Goal: Task Accomplishment & Management: Manage account settings

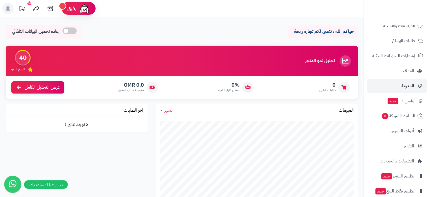
scroll to position [57, 0]
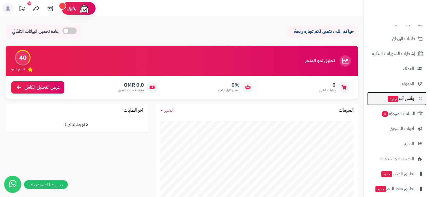
click at [397, 99] on span "جديد" at bounding box center [393, 99] width 10 height 6
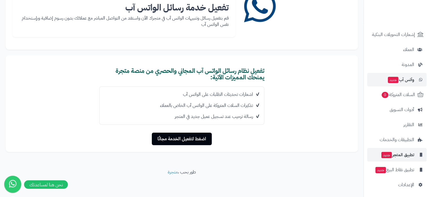
scroll to position [77, 0]
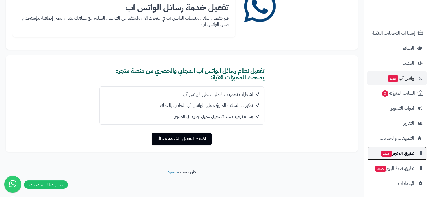
click at [393, 154] on span "تطبيق المتجر جديد" at bounding box center [397, 153] width 33 height 8
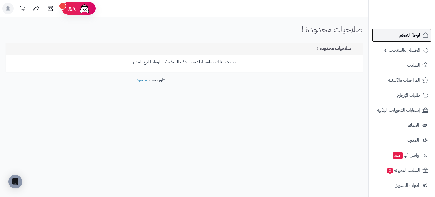
click at [406, 40] on link "لوحة التحكم" at bounding box center [401, 35] width 59 height 14
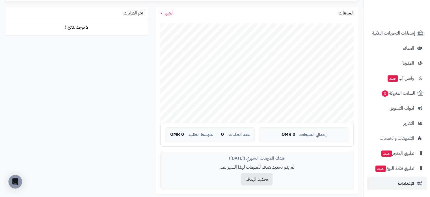
scroll to position [113, 0]
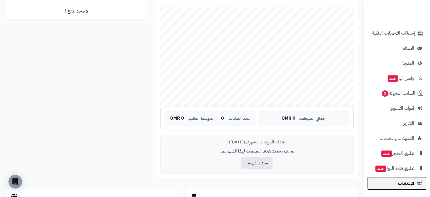
click at [405, 180] on span "الإعدادات" at bounding box center [406, 183] width 16 height 8
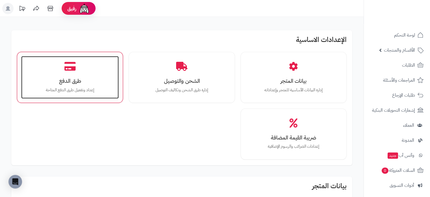
click at [80, 80] on h3 "طرق الدفع" at bounding box center [70, 81] width 86 height 6
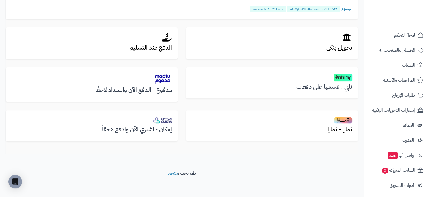
scroll to position [184, 0]
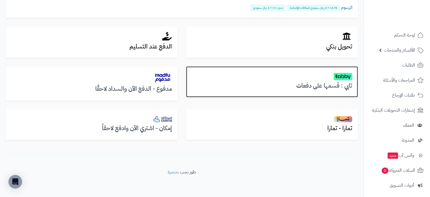
click at [324, 78] on h2 at bounding box center [272, 76] width 161 height 8
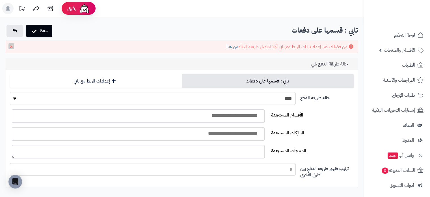
click at [257, 98] on select "**** ****" at bounding box center [153, 98] width 286 height 13
click at [341, 100] on label "حالة طريقة الدفع" at bounding box center [327, 96] width 58 height 9
click at [296, 100] on select "**** ****" at bounding box center [153, 98] width 286 height 13
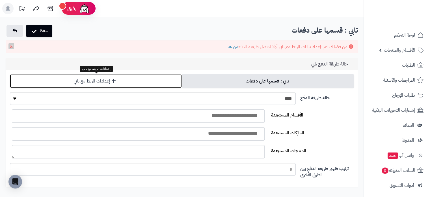
click at [110, 82] on link "إعدادات الربط مع تابي" at bounding box center [96, 81] width 172 height 14
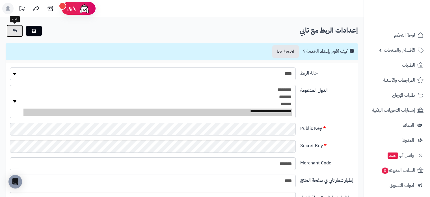
click at [15, 35] on link at bounding box center [15, 31] width 16 height 12
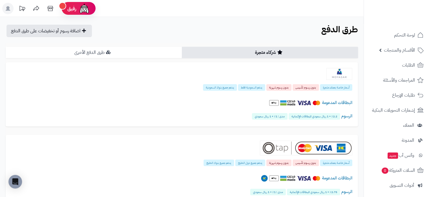
click at [88, 54] on link "طرق الدفع الأخرى" at bounding box center [94, 52] width 176 height 11
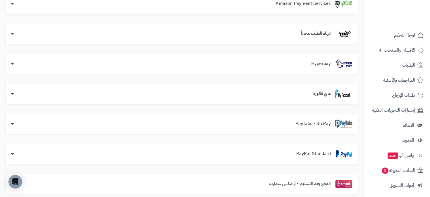
scroll to position [73, 0]
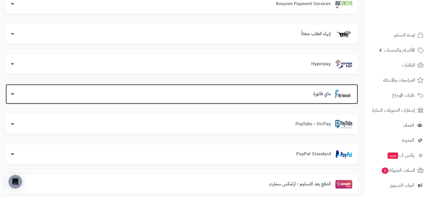
click at [120, 96] on div "ماي فاتورة" at bounding box center [181, 94] width 341 height 8
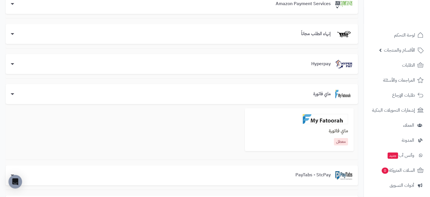
click at [332, 142] on div "معطل" at bounding box center [300, 141] width 98 height 7
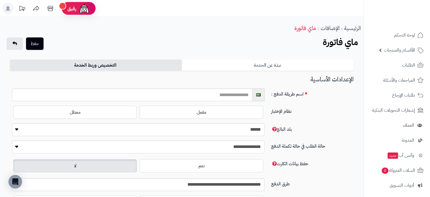
click at [109, 63] on link "التخصيص وربط الخدمة" at bounding box center [96, 64] width 172 height 11
click at [252, 69] on link "نبذة عن الخدمة" at bounding box center [268, 64] width 172 height 11
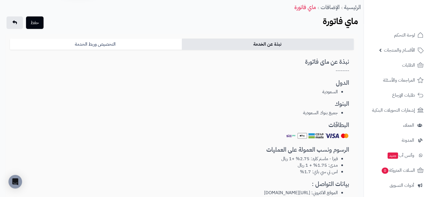
scroll to position [19, 0]
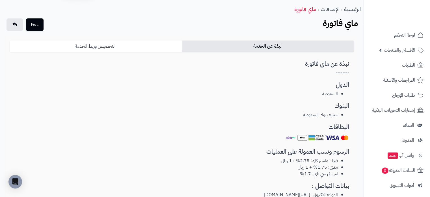
click at [144, 46] on link "التخصيص وربط الخدمة" at bounding box center [96, 45] width 172 height 11
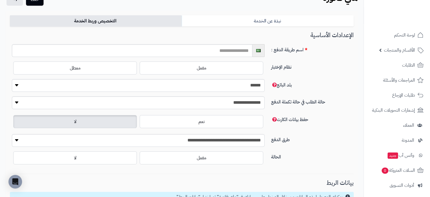
scroll to position [47, 0]
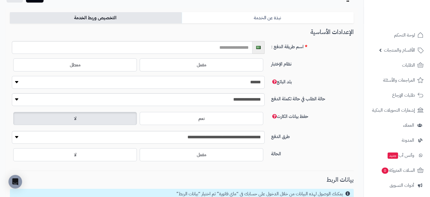
click at [227, 83] on select "**********" at bounding box center [138, 82] width 253 height 13
click at [308, 13] on link "نبذة عن الخدمة" at bounding box center [268, 17] width 172 height 11
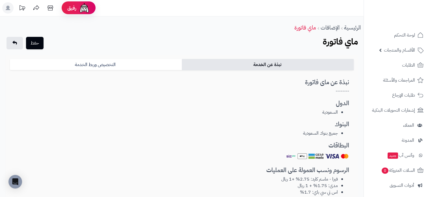
scroll to position [0, 0]
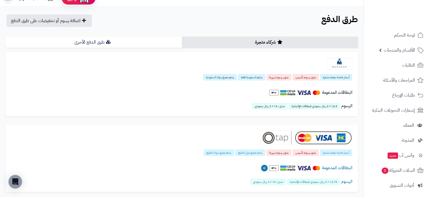
scroll to position [28, 0]
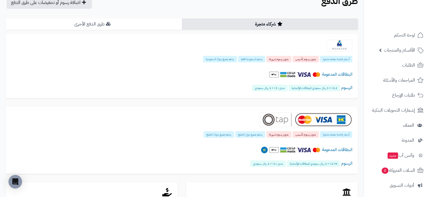
click at [117, 25] on link "طرق الدفع الأخرى" at bounding box center [94, 23] width 176 height 11
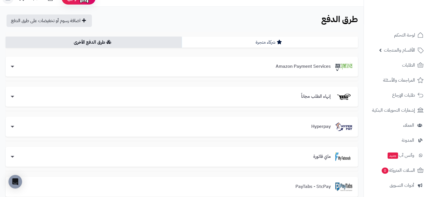
scroll to position [0, 0]
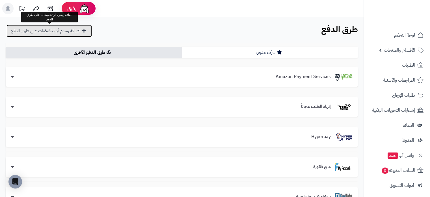
click at [75, 26] on link "اضافة رسوم أو تخفيضات على طرق الدفع" at bounding box center [49, 31] width 85 height 12
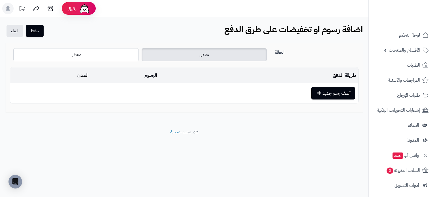
click at [199, 58] on span "مفعل" at bounding box center [204, 54] width 10 height 7
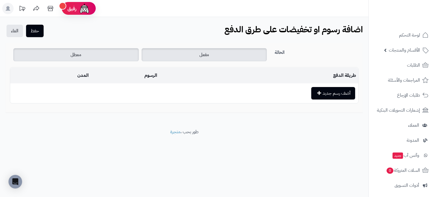
click at [105, 58] on label "معطل" at bounding box center [75, 54] width 125 height 13
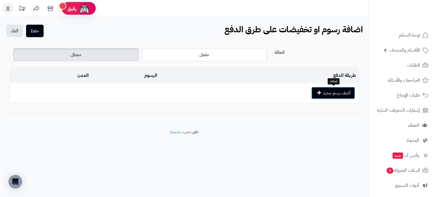
click at [340, 93] on button "أضف رسم جديد" at bounding box center [333, 93] width 44 height 12
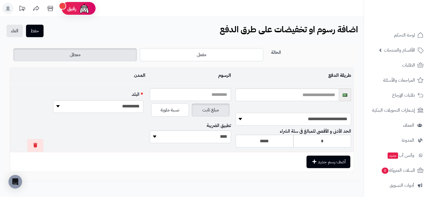
click at [250, 122] on select "**********" at bounding box center [294, 119] width 116 height 13
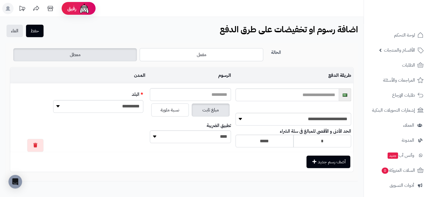
click at [154, 19] on div "**********" at bounding box center [182, 107] width 364 height 180
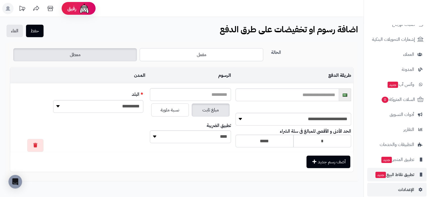
scroll to position [77, 0]
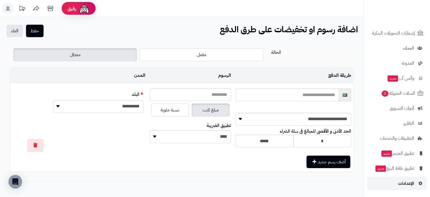
click at [406, 180] on span "الإعدادات" at bounding box center [406, 183] width 16 height 8
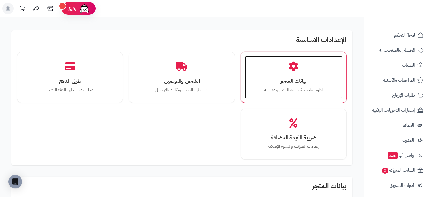
click at [303, 80] on h3 "بيانات المتجر" at bounding box center [294, 81] width 86 height 6
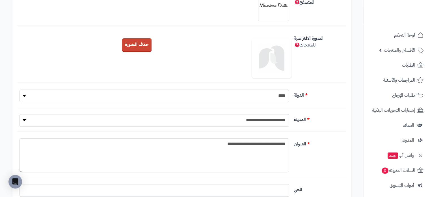
scroll to position [170, 0]
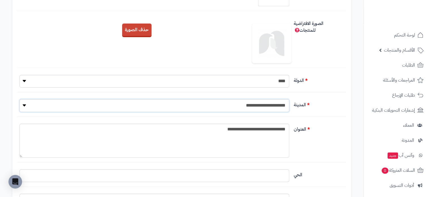
click at [258, 105] on select "**********" at bounding box center [155, 105] width 270 height 13
click at [259, 105] on select "**********" at bounding box center [155, 105] width 270 height 13
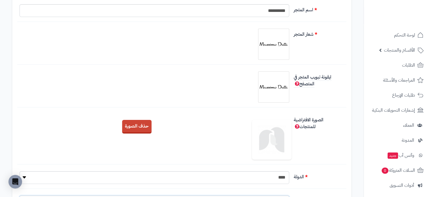
scroll to position [0, 0]
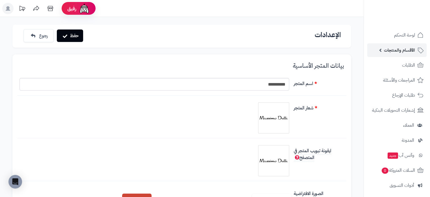
click at [385, 51] on span "الأقسام والمنتجات" at bounding box center [399, 50] width 31 height 8
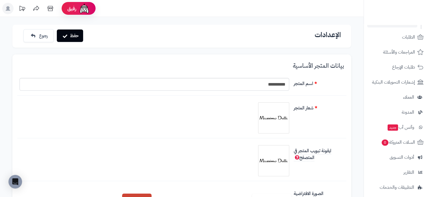
scroll to position [113, 0]
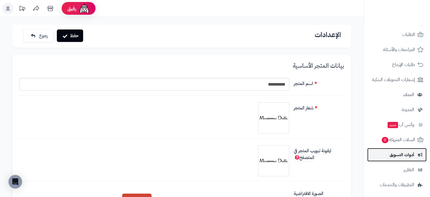
click at [392, 153] on span "أدوات التسويق" at bounding box center [402, 155] width 25 height 8
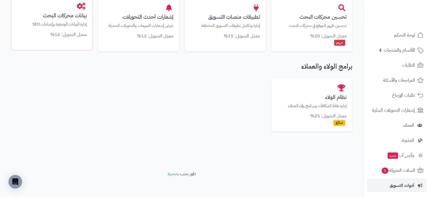
scroll to position [354, 0]
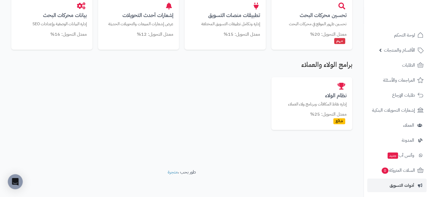
click at [16, 186] on div "Open Intercom Messenger" at bounding box center [15, 181] width 15 height 15
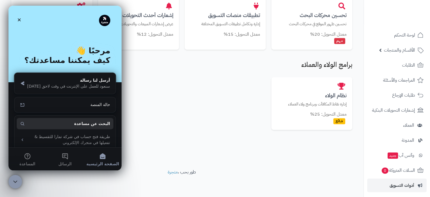
scroll to position [0, 0]
click at [11, 179] on icon "إغلاق برنامج مراسلة Intercom" at bounding box center [14, 180] width 7 height 7
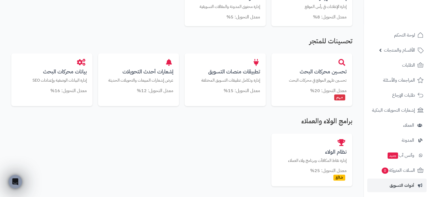
scroll to position [297, 0]
click at [61, 85] on div "بيانات محركات البحث إدارة البيانات الوصفية وإعدادات SEO معدل التحويل: 16%" at bounding box center [51, 75] width 81 height 46
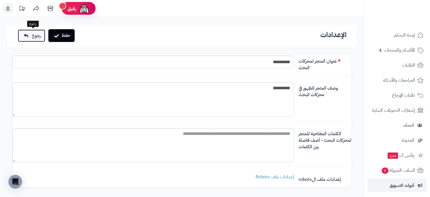
click at [34, 36] on span "رجوع" at bounding box center [36, 35] width 9 height 7
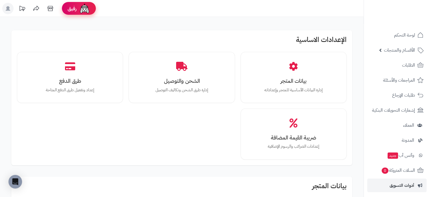
click at [86, 7] on img at bounding box center [84, 8] width 11 height 11
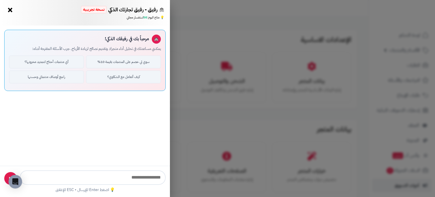
click at [9, 8] on button "×" at bounding box center [10, 9] width 9 height 9
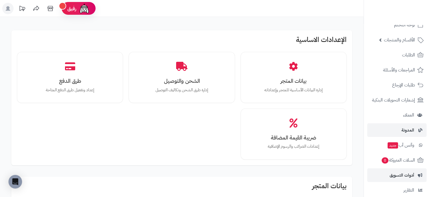
scroll to position [57, 0]
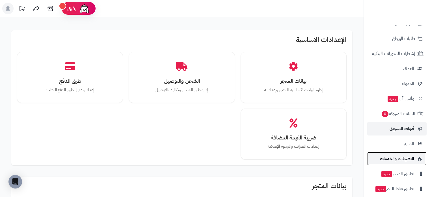
click at [404, 164] on link "التطبيقات والخدمات" at bounding box center [397, 159] width 59 height 14
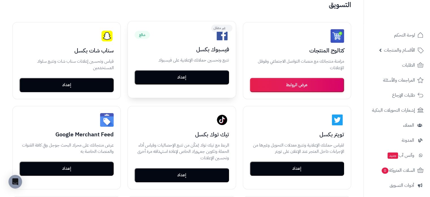
scroll to position [96, 0]
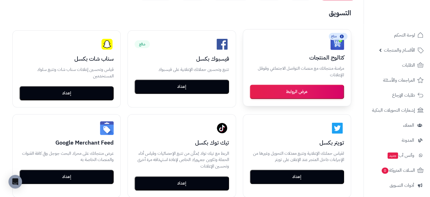
click at [279, 93] on button "عرض الروابط" at bounding box center [297, 92] width 94 height 14
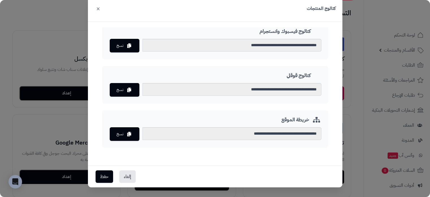
scroll to position [17, 0]
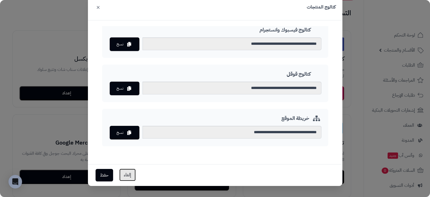
click at [131, 175] on button "إلغاء" at bounding box center [127, 174] width 16 height 12
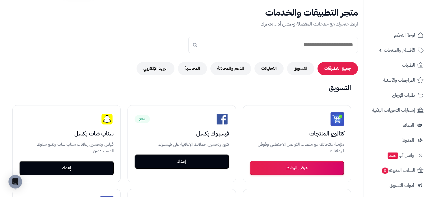
scroll to position [0, 0]
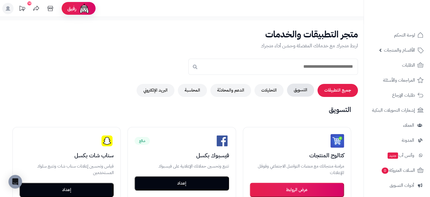
click at [298, 89] on button "التسويق" at bounding box center [300, 89] width 27 height 13
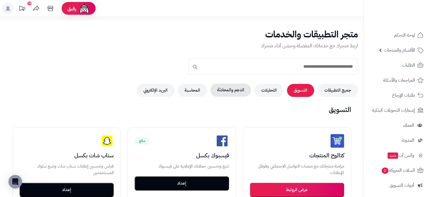
click at [227, 90] on button "الدعم والمحادثة" at bounding box center [231, 89] width 41 height 13
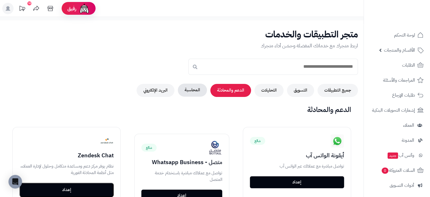
click at [195, 89] on button "المحاسبة" at bounding box center [192, 89] width 29 height 13
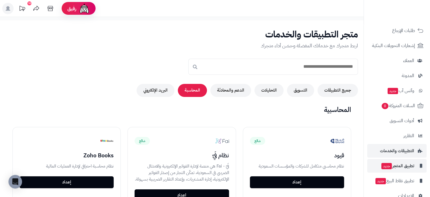
scroll to position [77, 0]
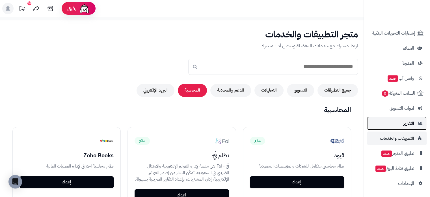
click at [400, 125] on link "التقارير" at bounding box center [397, 123] width 59 height 14
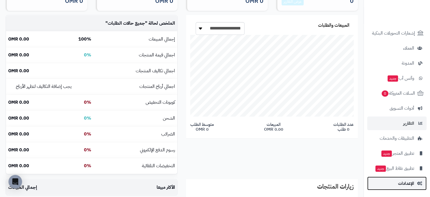
click at [407, 184] on span "الإعدادات" at bounding box center [406, 183] width 16 height 8
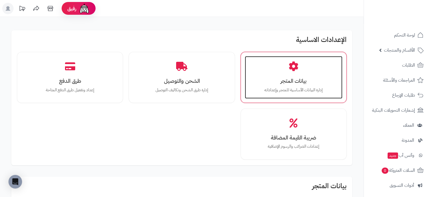
click at [308, 72] on div "بيانات المتجر إدارة البيانات الأساسية للمتجر وإعداداته" at bounding box center [294, 77] width 98 height 42
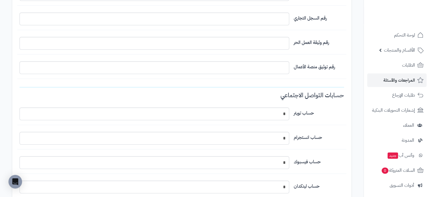
scroll to position [286, 0]
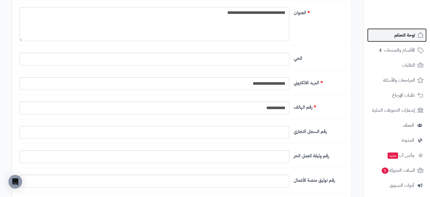
click at [403, 37] on span "لوحة التحكم" at bounding box center [405, 35] width 21 height 8
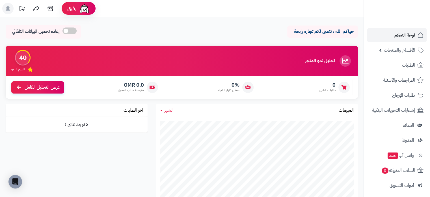
click at [8, 8] on icon at bounding box center [8, 8] width 5 height 5
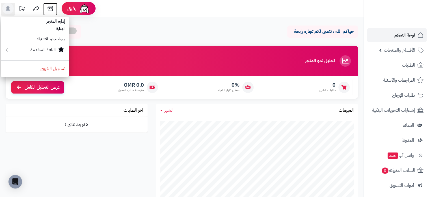
click at [51, 9] on icon at bounding box center [50, 8] width 5 height 5
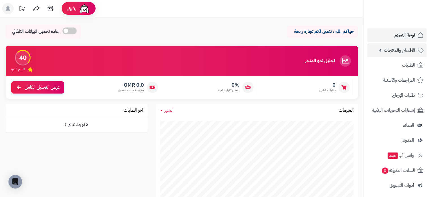
click at [389, 50] on span "الأقسام والمنتجات" at bounding box center [399, 50] width 31 height 8
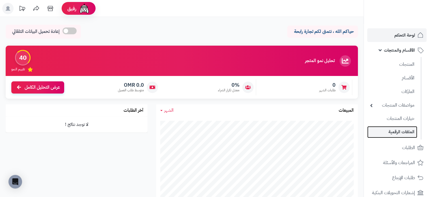
click at [405, 136] on link "الملفات الرقمية" at bounding box center [393, 132] width 50 height 12
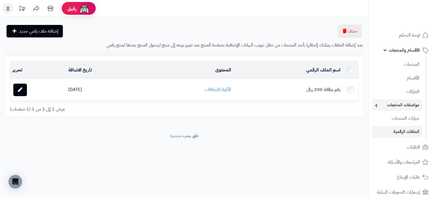
click at [409, 109] on link "مواصفات المنتجات" at bounding box center [397, 105] width 50 height 12
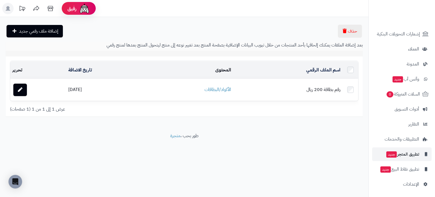
scroll to position [188, 0]
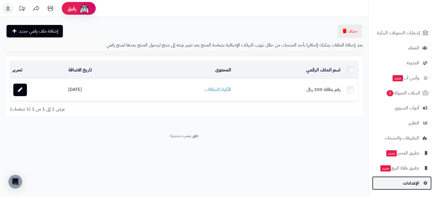
click at [410, 181] on span "الإعدادات" at bounding box center [411, 183] width 16 height 8
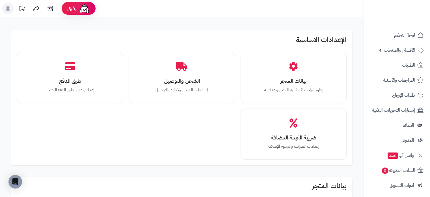
click at [9, 6] on rect at bounding box center [7, 8] width 11 height 11
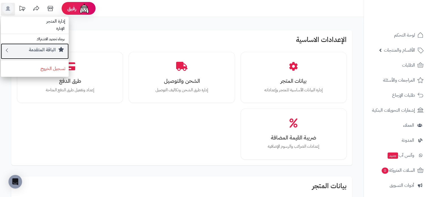
click at [50, 52] on small "الباقة المتقدمة" at bounding box center [42, 49] width 27 height 7
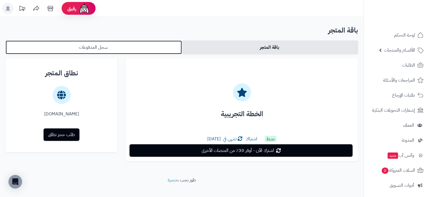
click at [148, 50] on link "سجل المدفوعات" at bounding box center [94, 47] width 176 height 14
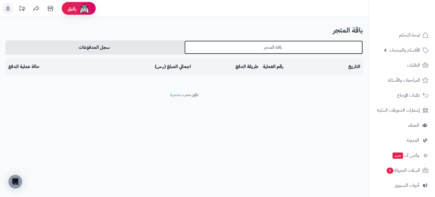
click at [220, 50] on link "باقة المتجر" at bounding box center [273, 47] width 179 height 14
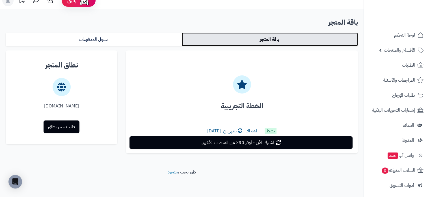
scroll to position [8, 0]
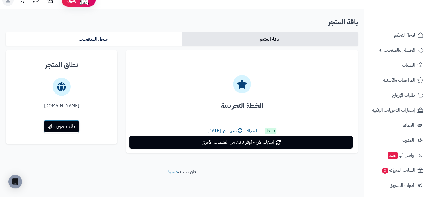
click at [53, 128] on link "طلب حجز نطاق" at bounding box center [62, 126] width 36 height 12
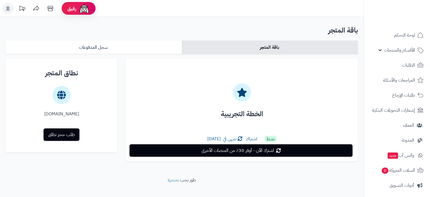
scroll to position [8, 0]
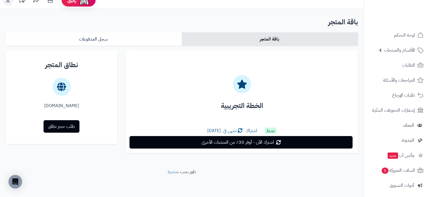
click at [67, 105] on div "[DOMAIN_NAME]" at bounding box center [61, 105] width 103 height 7
click at [63, 90] on icon at bounding box center [61, 87] width 9 height 18
click at [68, 63] on h4 "نطاق المتجر" at bounding box center [61, 65] width 103 height 12
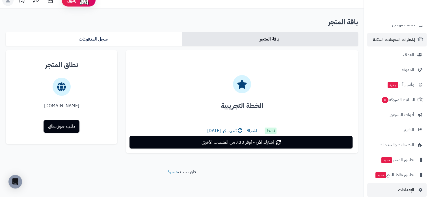
scroll to position [77, 0]
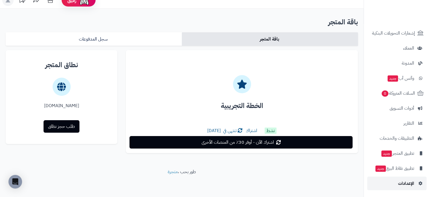
click at [406, 179] on link "الإعدادات" at bounding box center [397, 183] width 59 height 14
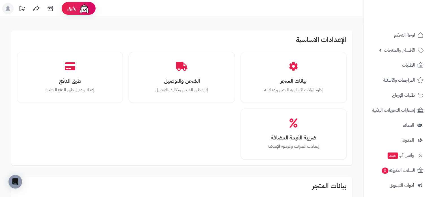
click at [38, 8] on icon at bounding box center [36, 8] width 6 height 5
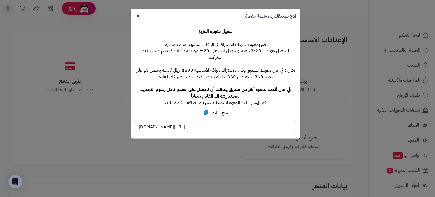
click at [137, 14] on icon at bounding box center [137, 16] width 3 height 5
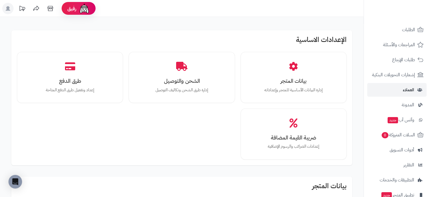
scroll to position [57, 0]
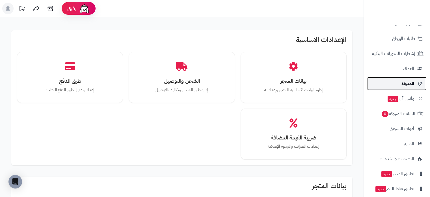
click at [403, 80] on span "المدونة" at bounding box center [408, 84] width 13 height 8
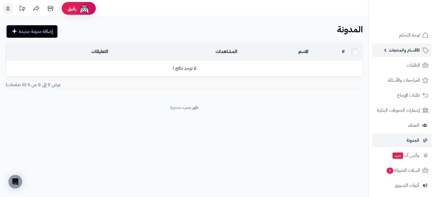
click at [412, 49] on span "الأقسام والمنتجات" at bounding box center [403, 50] width 31 height 8
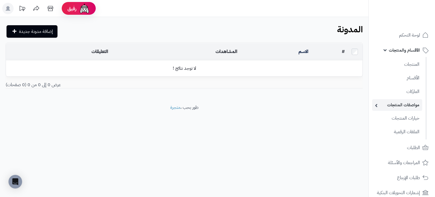
click at [410, 106] on link "مواصفات المنتجات" at bounding box center [397, 105] width 50 height 12
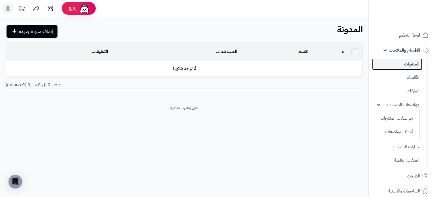
click at [410, 63] on link "المنتجات" at bounding box center [397, 64] width 50 height 12
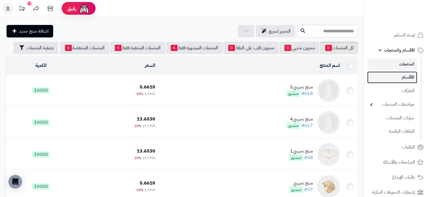
click at [400, 79] on link "الأقسام" at bounding box center [393, 77] width 50 height 12
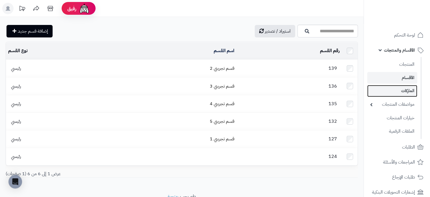
click at [386, 89] on link "الماركات" at bounding box center [393, 91] width 50 height 12
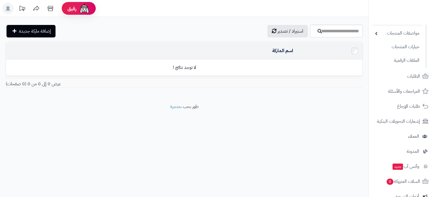
scroll to position [113, 0]
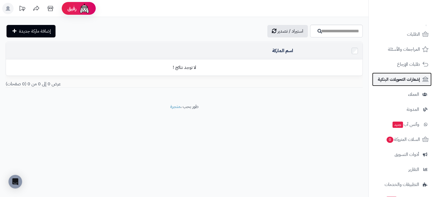
click at [393, 78] on span "إشعارات التحويلات البنكية" at bounding box center [398, 79] width 42 height 8
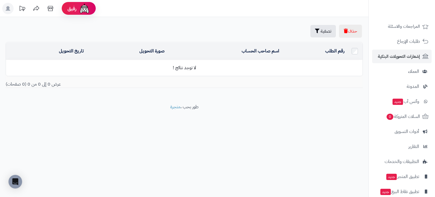
scroll to position [77, 0]
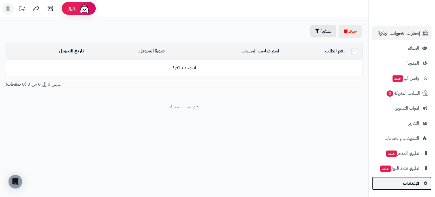
click at [397, 182] on link "الإعدادات" at bounding box center [401, 183] width 59 height 14
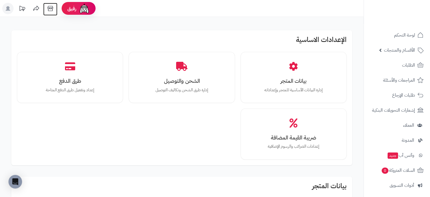
click at [51, 10] on icon at bounding box center [50, 8] width 11 height 11
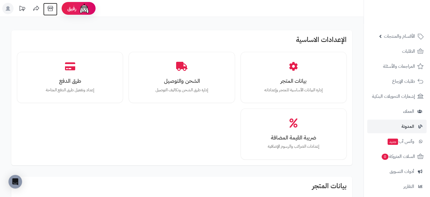
scroll to position [77, 0]
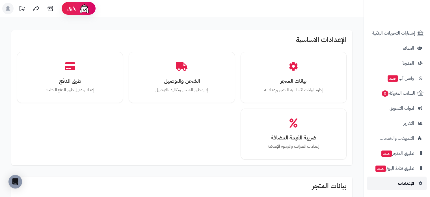
click at [413, 181] on span "الإعدادات" at bounding box center [406, 183] width 16 height 8
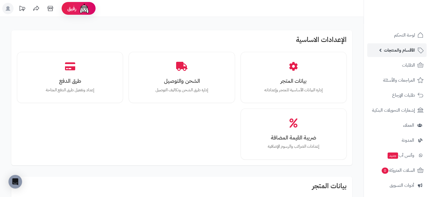
click at [394, 48] on span "الأقسام والمنتجات" at bounding box center [399, 50] width 31 height 8
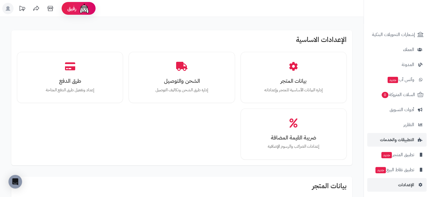
scroll to position [160, 0]
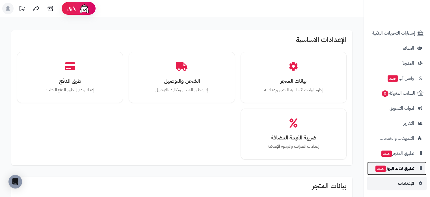
click at [400, 166] on span "تطبيق نقاط البيع جديد" at bounding box center [394, 168] width 39 height 8
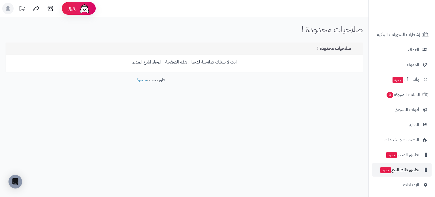
scroll to position [77, 0]
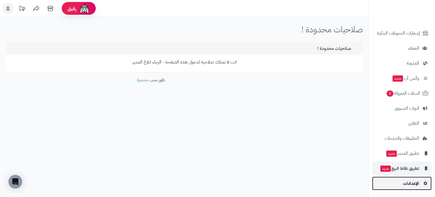
click at [406, 179] on link "الإعدادات" at bounding box center [401, 183] width 59 height 14
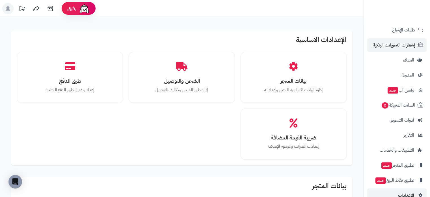
scroll to position [77, 0]
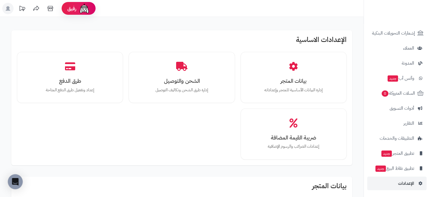
click at [12, 182] on icon "Open Intercom Messenger" at bounding box center [15, 181] width 7 height 7
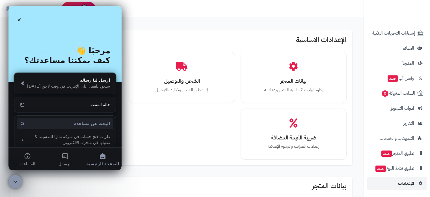
scroll to position [0, 0]
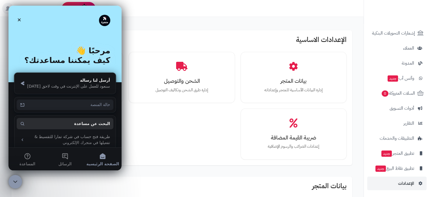
click at [100, 106] on div "حالة المنصة" at bounding box center [68, 105] width 83 height 6
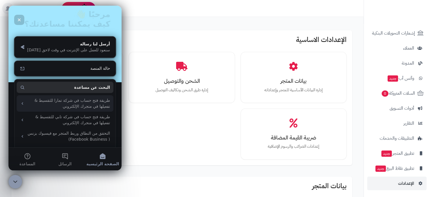
scroll to position [49, 0]
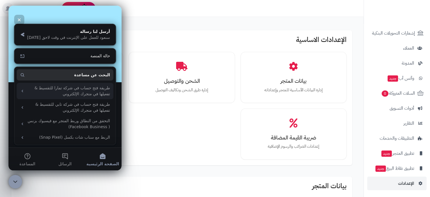
click at [87, 94] on div "طريقة فتح حساب في شركة تمارا للتقسيط & تفعيلها في متجرك الإلكتروني" at bounding box center [68, 91] width 83 height 12
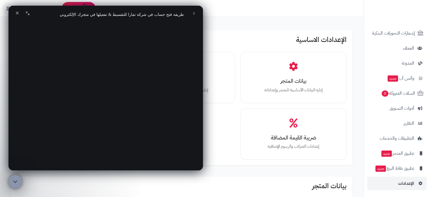
scroll to position [990, 0]
click at [194, 12] on icon "go back" at bounding box center [194, 13] width 5 height 5
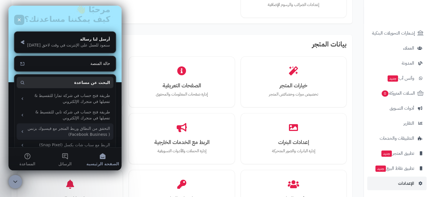
scroll to position [49, 0]
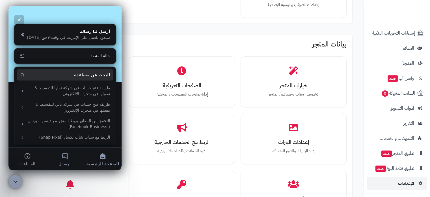
click at [61, 158] on button "الرسائل" at bounding box center [65, 158] width 38 height 23
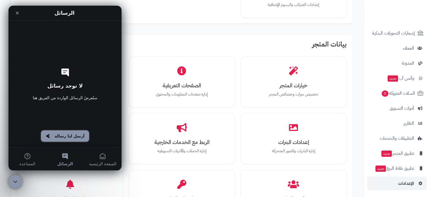
click at [72, 134] on button "أرسل لنا رسالة" at bounding box center [65, 135] width 48 height 11
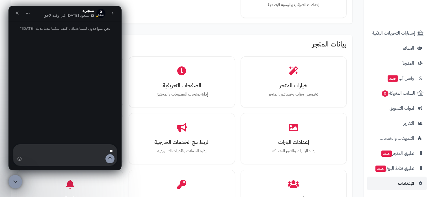
type textarea "*"
type textarea "**********"
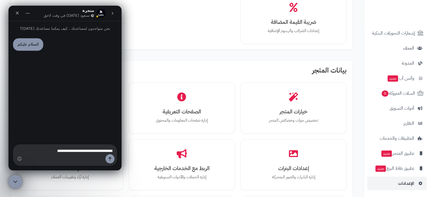
scroll to position [113, 0]
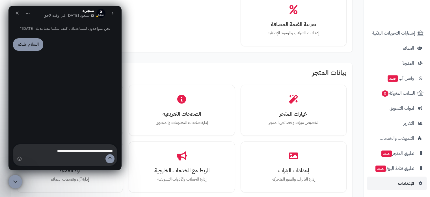
type textarea "**********"
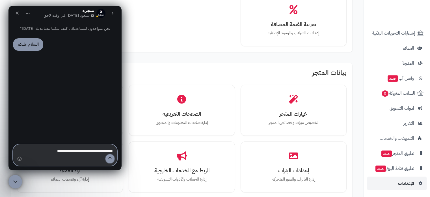
click at [111, 156] on icon "…إرسال رسالة" at bounding box center [110, 158] width 5 height 5
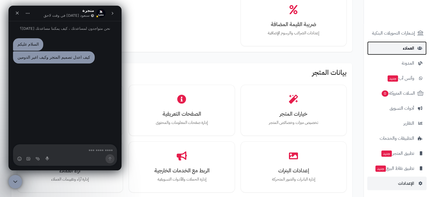
click at [409, 50] on span "العملاء" at bounding box center [408, 48] width 11 height 8
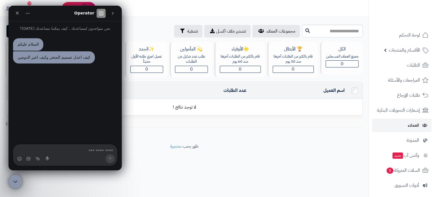
click at [244, 103] on td "لا توجد نتائج !" at bounding box center [184, 107] width 356 height 16
click at [139, 16] on header "رفيق ! 10 الطلبات معالجة مكتمل إرجاع المنتجات العملاء المتواجدون الان 0 عملاء م…" at bounding box center [217, 8] width 435 height 17
click at [20, 16] on div "إغلاق" at bounding box center [17, 13] width 10 height 10
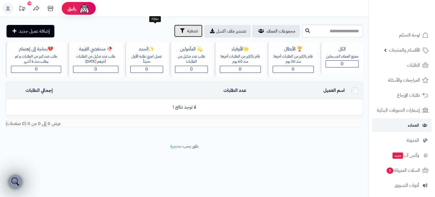
click at [187, 34] on span "تصفية" at bounding box center [192, 30] width 11 height 7
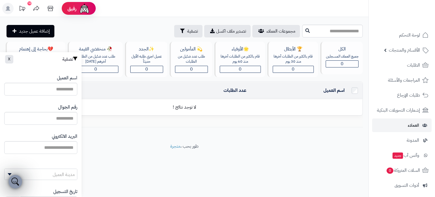
click at [191, 110] on td "لا توجد نتائج !" at bounding box center [184, 107] width 356 height 16
click at [216, 31] on span "تصدير ملف اكسل" at bounding box center [231, 31] width 30 height 7
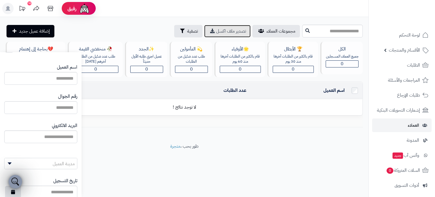
scroll to position [46, 0]
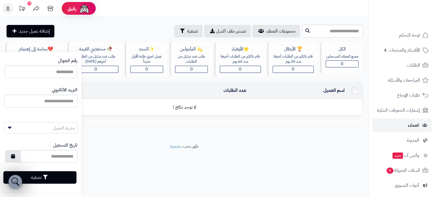
click at [109, 136] on div "**********" at bounding box center [184, 80] width 368 height 126
click at [93, 162] on footer "طور بحب ، متجرة" at bounding box center [184, 157] width 368 height 28
click at [167, 58] on link "✨الجدد عميل اجري طلبه الأول حديثاّ 0" at bounding box center [146, 59] width 45 height 35
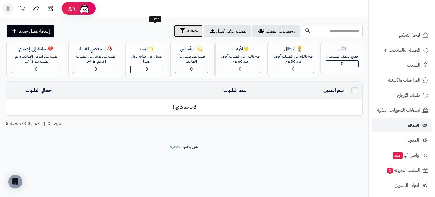
click at [187, 30] on span "تصفية" at bounding box center [192, 30] width 11 height 7
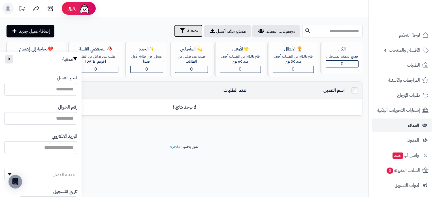
click at [187, 30] on span "تصفية" at bounding box center [192, 30] width 11 height 7
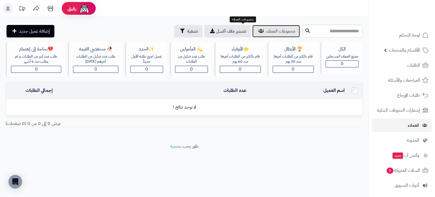
click at [266, 34] on span "مجموعات العملاء" at bounding box center [280, 31] width 29 height 7
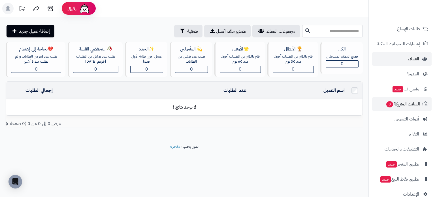
scroll to position [77, 0]
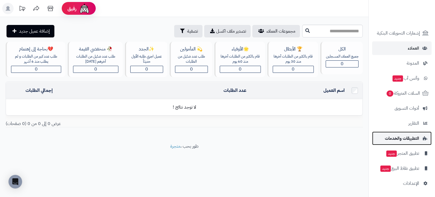
click at [416, 138] on span "التطبيقات والخدمات" at bounding box center [402, 138] width 34 height 8
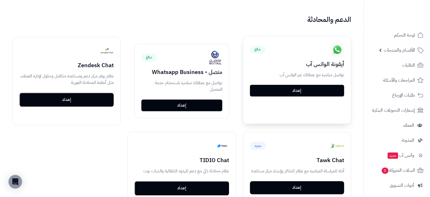
click at [312, 89] on link "إعداد" at bounding box center [297, 91] width 94 height 12
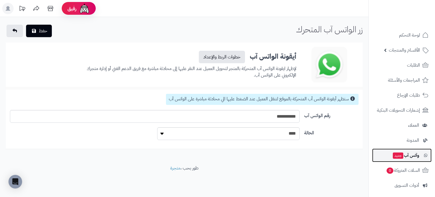
click at [406, 156] on span "وآتس آب جديد" at bounding box center [405, 155] width 27 height 8
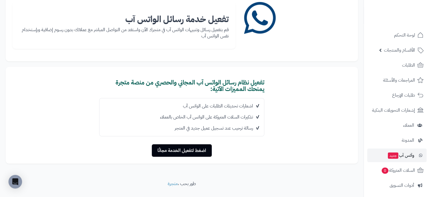
scroll to position [59, 0]
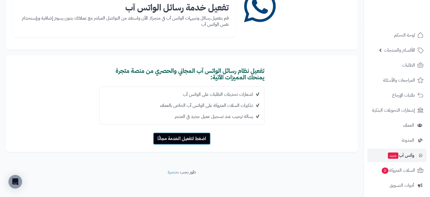
click at [203, 137] on button "اضغط لتفعيل الخدمة مجانًا" at bounding box center [182, 138] width 58 height 12
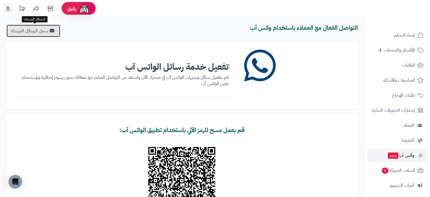
click at [49, 34] on link "سجل الرسائل المرسلة" at bounding box center [34, 31] width 54 height 12
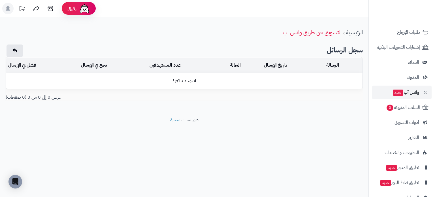
scroll to position [77, 0]
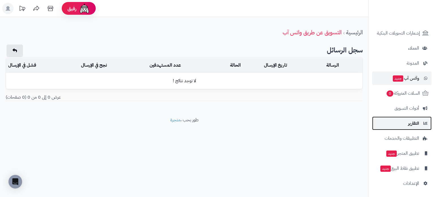
click at [411, 124] on span "التقارير" at bounding box center [413, 123] width 11 height 8
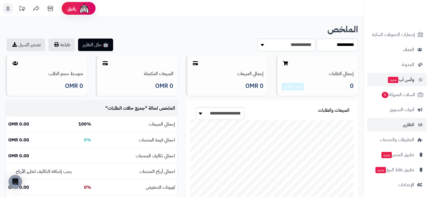
scroll to position [77, 0]
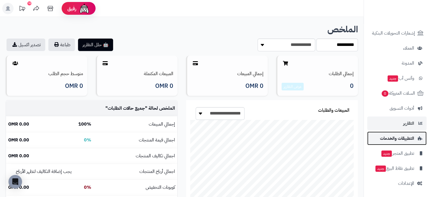
click at [403, 140] on span "التطبيقات والخدمات" at bounding box center [397, 138] width 34 height 8
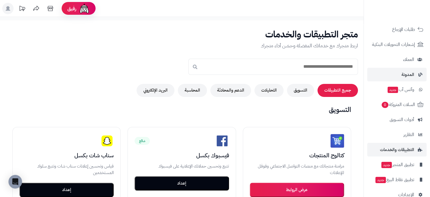
scroll to position [77, 0]
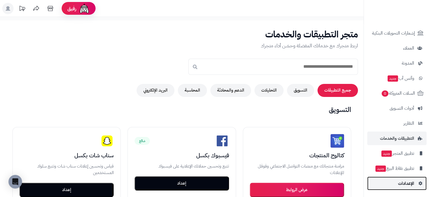
click at [412, 178] on link "الإعدادات" at bounding box center [397, 183] width 59 height 14
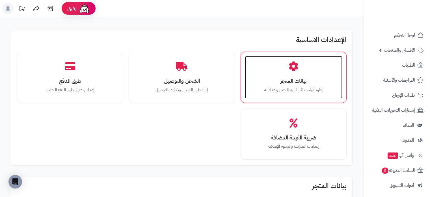
click at [293, 84] on h3 "بيانات المتجر" at bounding box center [294, 81] width 86 height 6
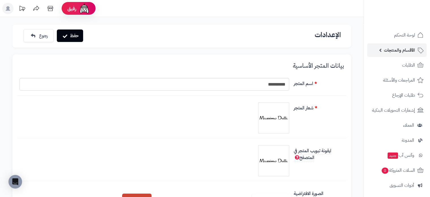
click at [421, 54] on link "الأقسام والمنتجات" at bounding box center [397, 50] width 59 height 14
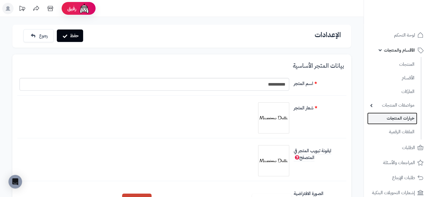
click at [397, 119] on link "خيارات المنتجات" at bounding box center [393, 118] width 50 height 12
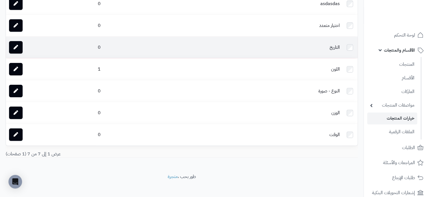
scroll to position [72, 0]
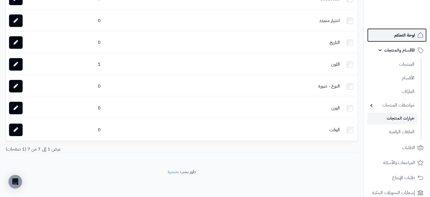
click at [401, 38] on span "لوحة التحكم" at bounding box center [405, 35] width 21 height 8
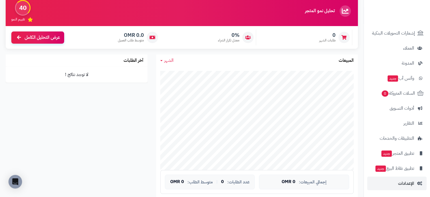
scroll to position [57, 0]
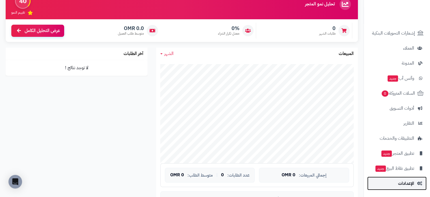
click at [416, 183] on link "الإعدادات" at bounding box center [397, 183] width 59 height 14
